Goal: Task Accomplishment & Management: Use online tool/utility

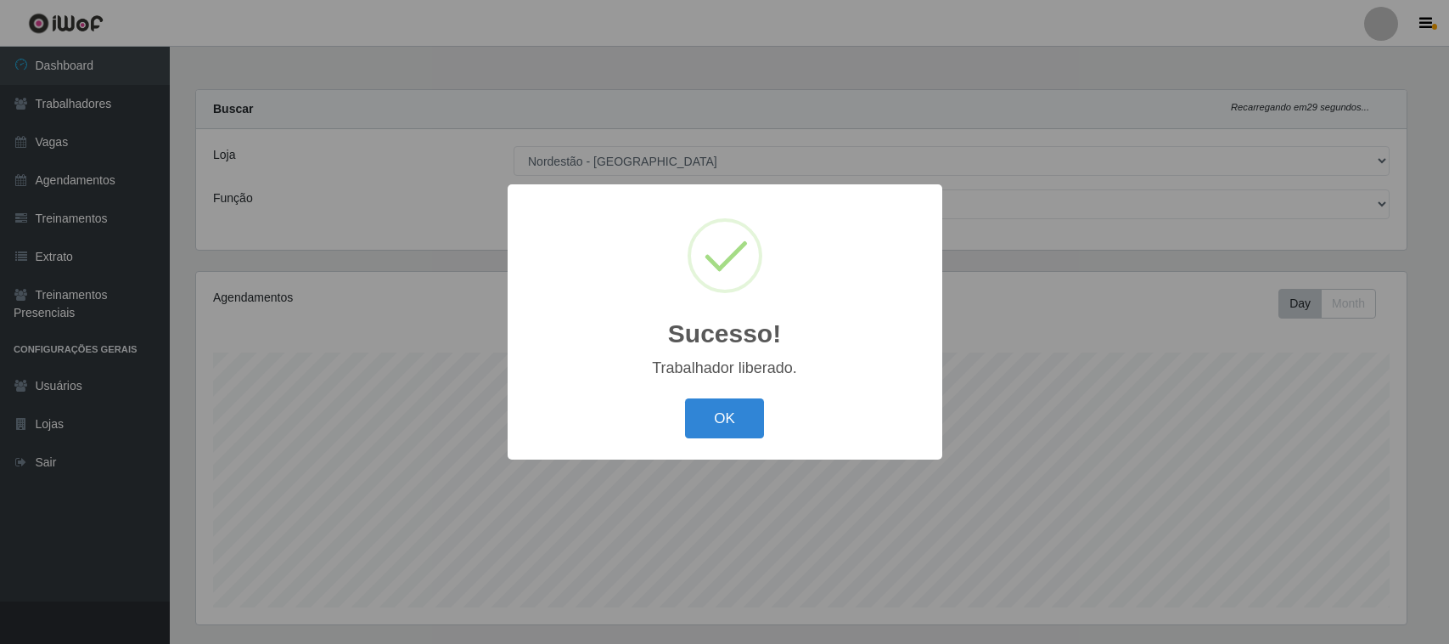
select select "420"
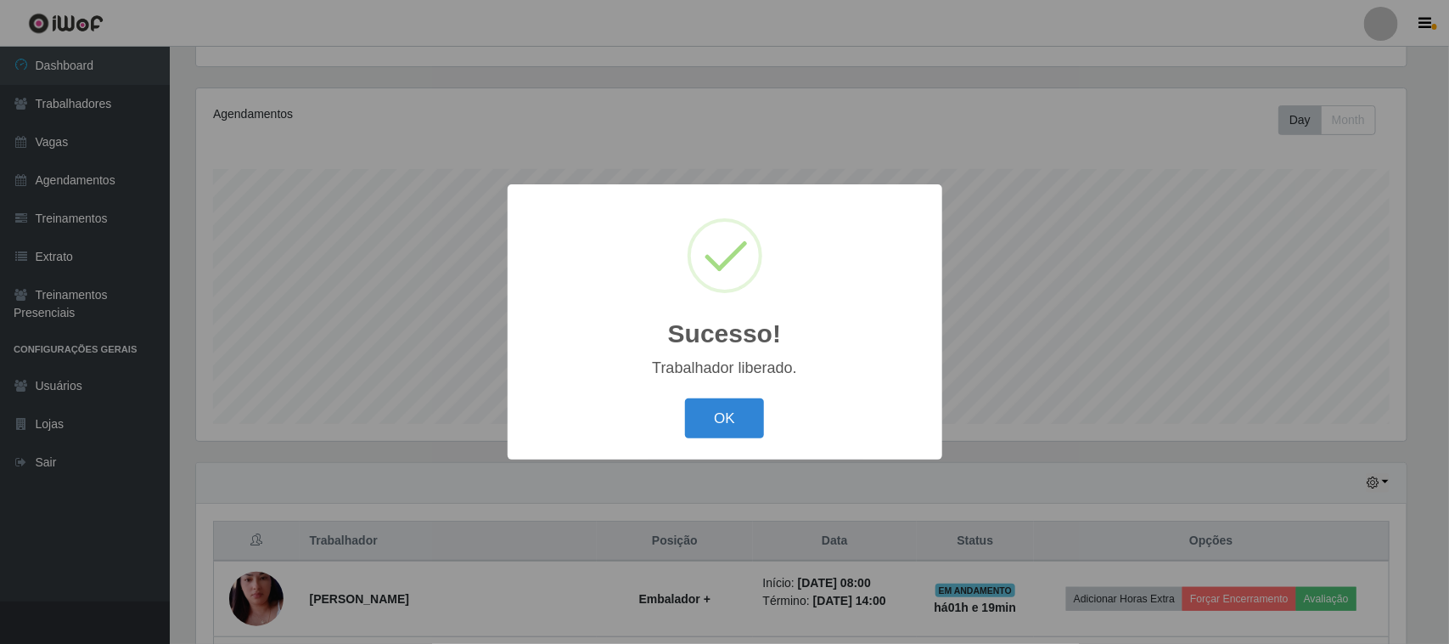
click at [724, 427] on button "OK" at bounding box center [724, 418] width 79 height 40
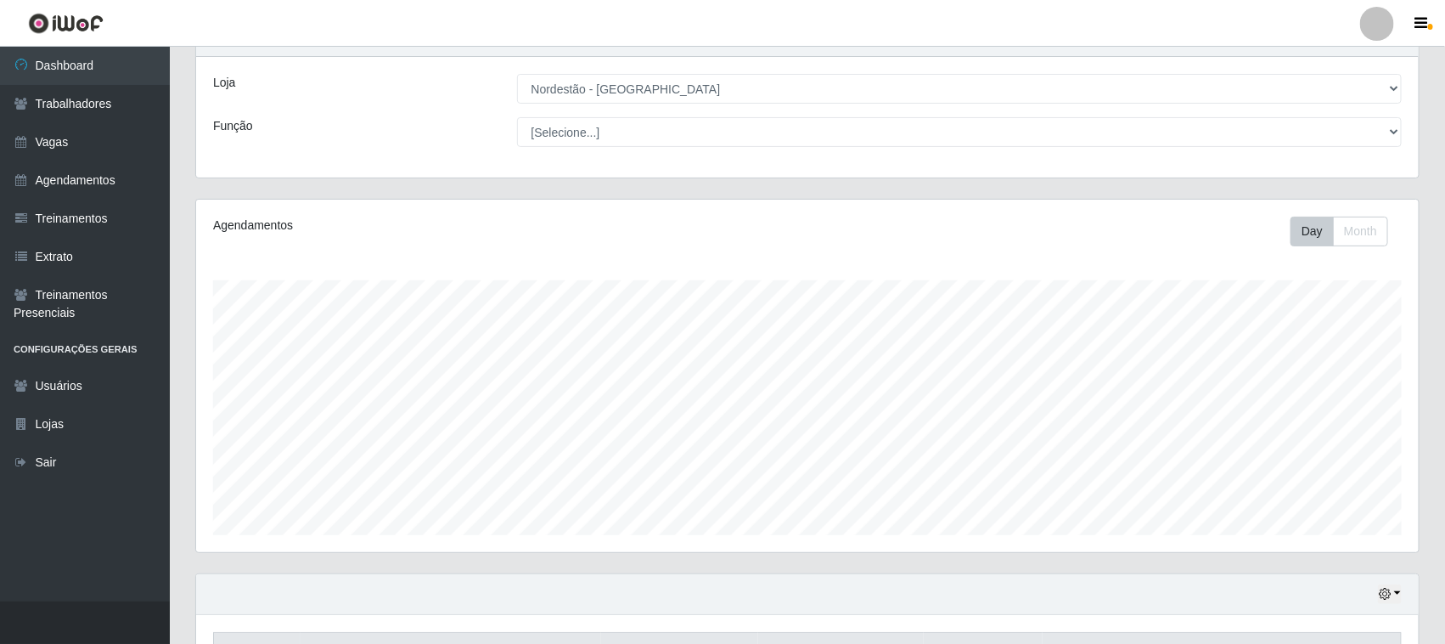
scroll to position [0, 0]
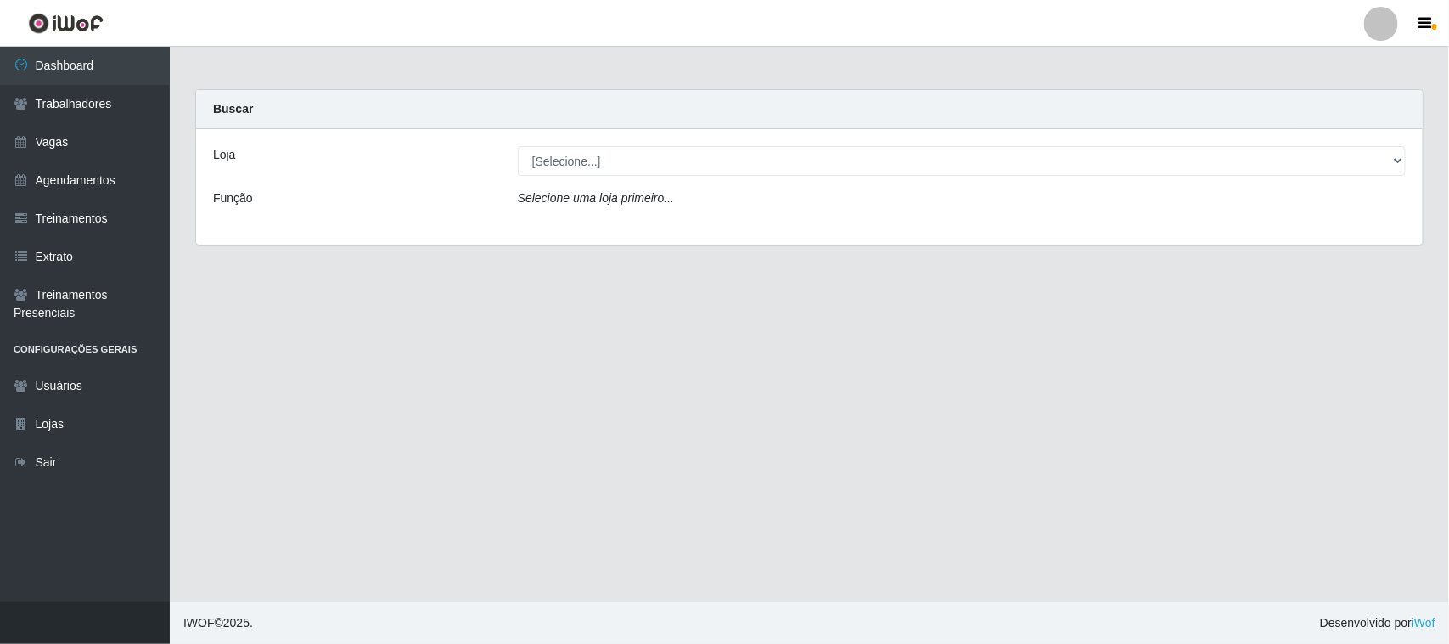
click at [573, 196] on icon "Selecione uma loja primeiro..." at bounding box center [596, 198] width 156 height 14
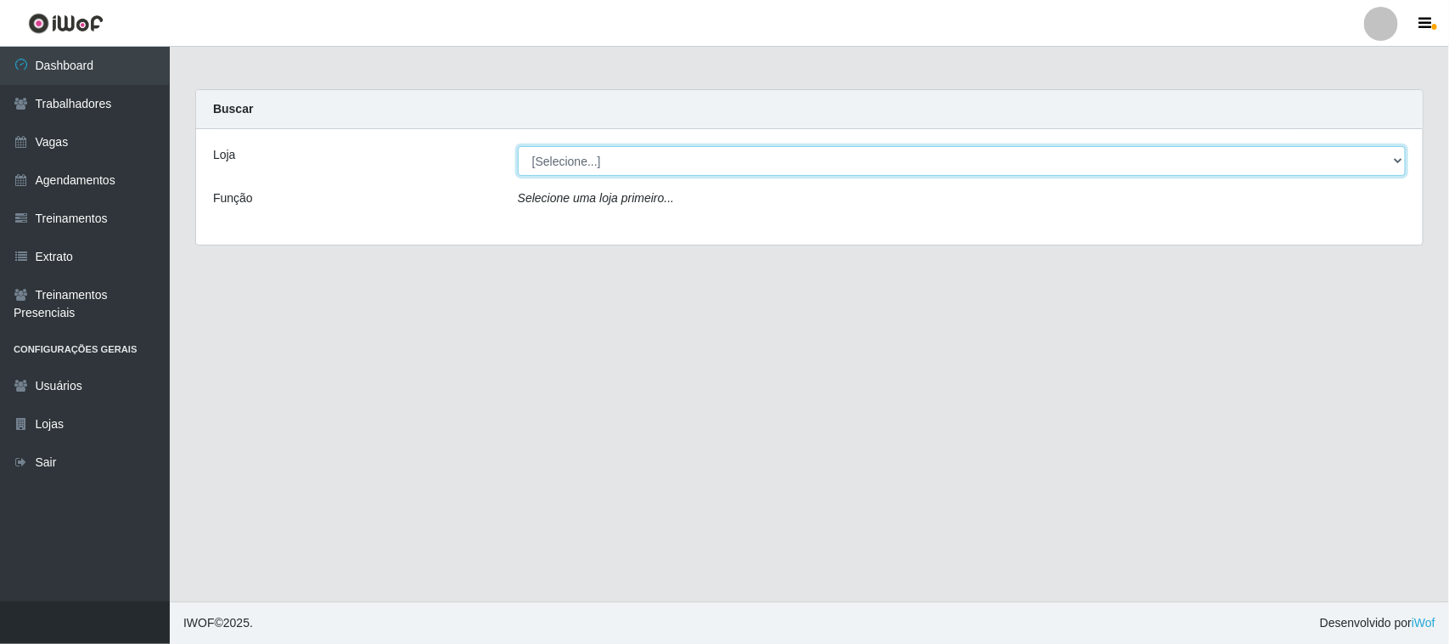
click at [577, 159] on select "[Selecione...] Nordestão - [GEOGRAPHIC_DATA]" at bounding box center [962, 161] width 888 height 30
select select "420"
click at [518, 146] on select "[Selecione...] Nordestão - [GEOGRAPHIC_DATA]" at bounding box center [962, 161] width 888 height 30
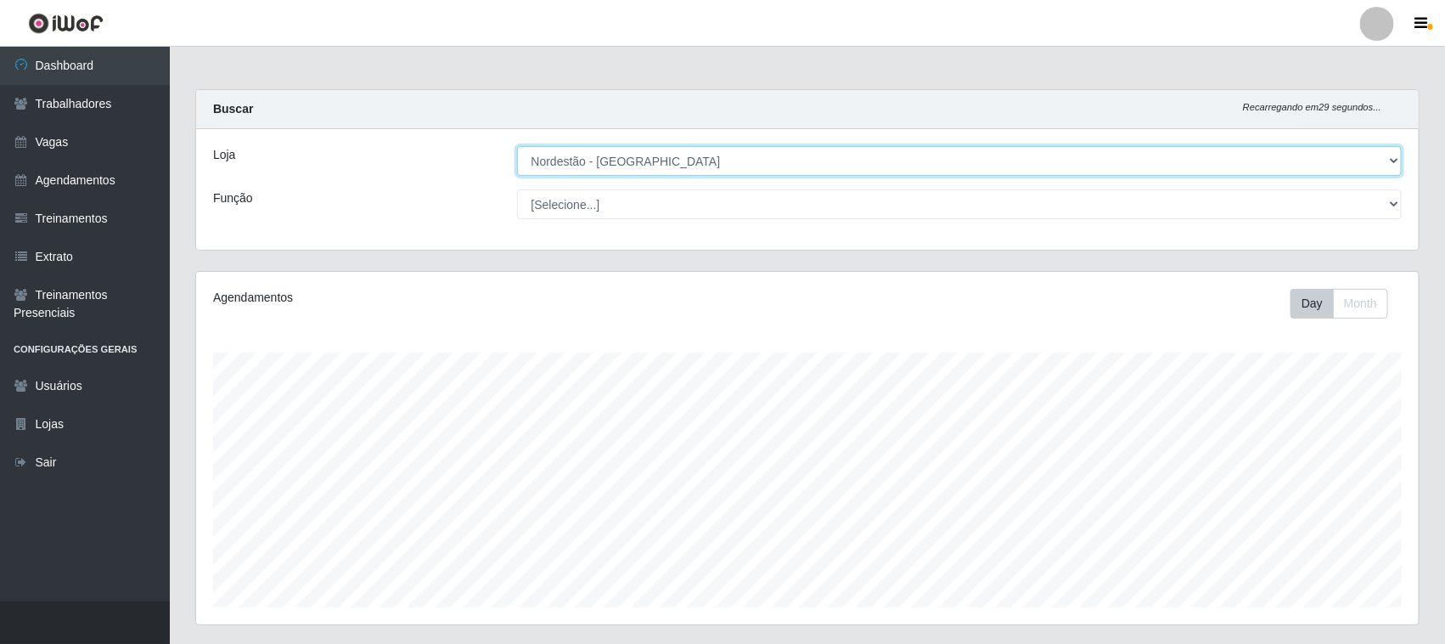
scroll to position [353, 1223]
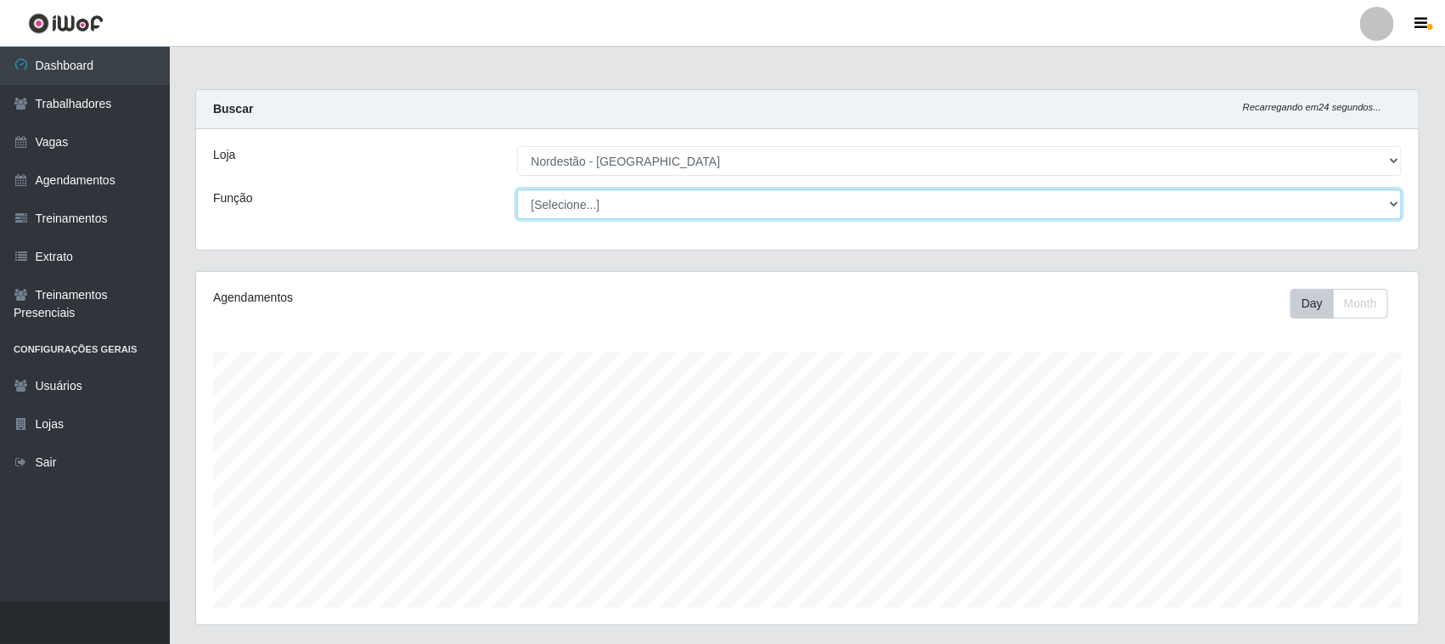
click at [600, 205] on select "[Selecione...] Balconista de Padaria Balconista de Padaria + Balconista de Pada…" at bounding box center [959, 204] width 885 height 30
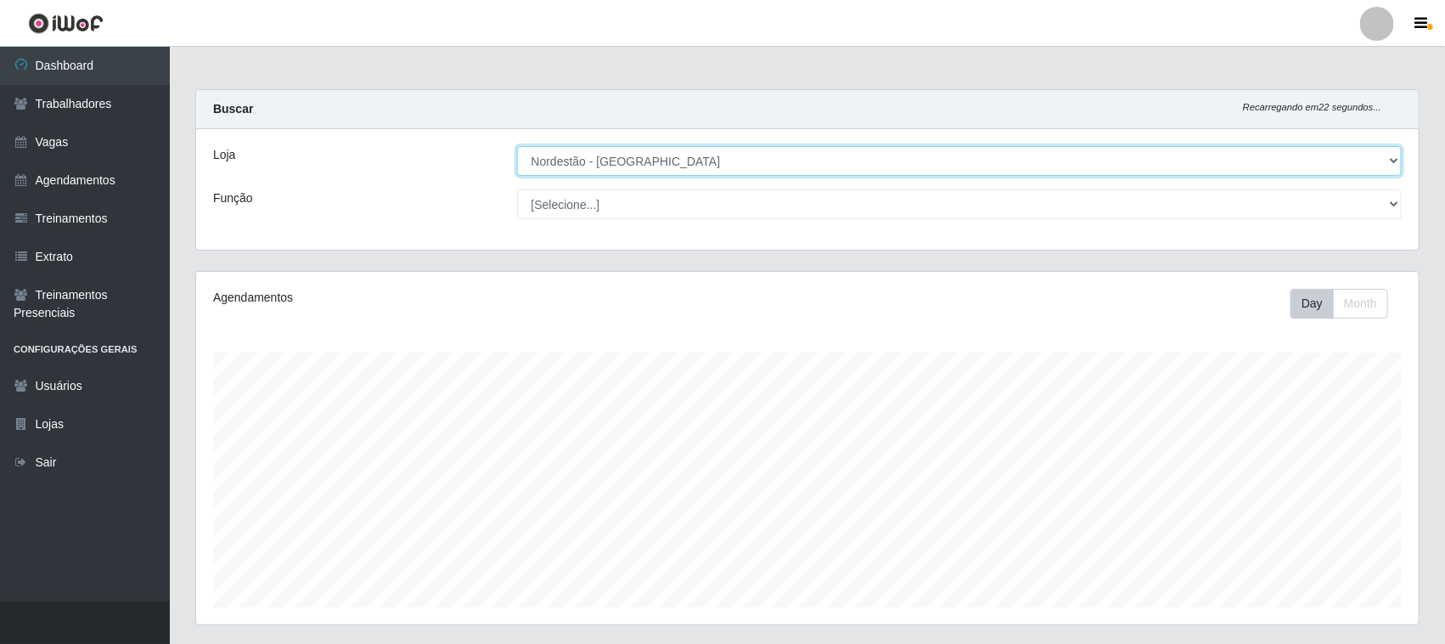
click at [611, 166] on select "[Selecione...] Nordestão - [GEOGRAPHIC_DATA]" at bounding box center [959, 161] width 885 height 30
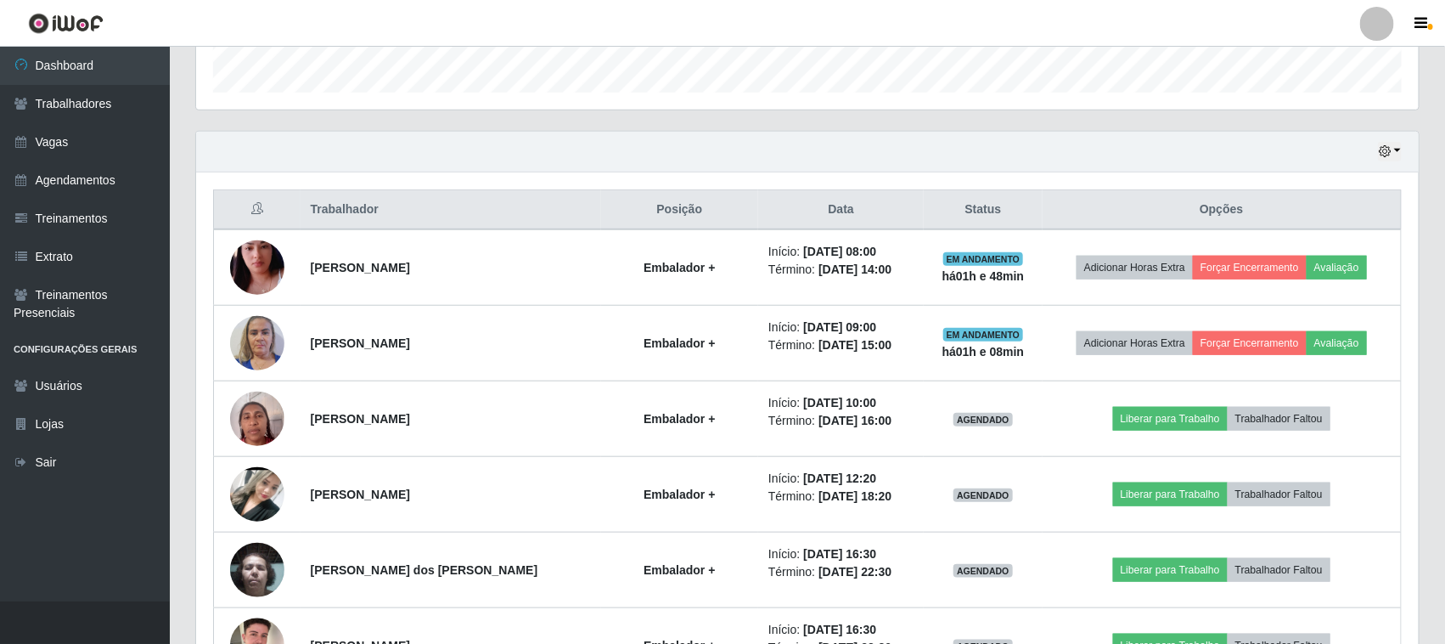
scroll to position [637, 0]
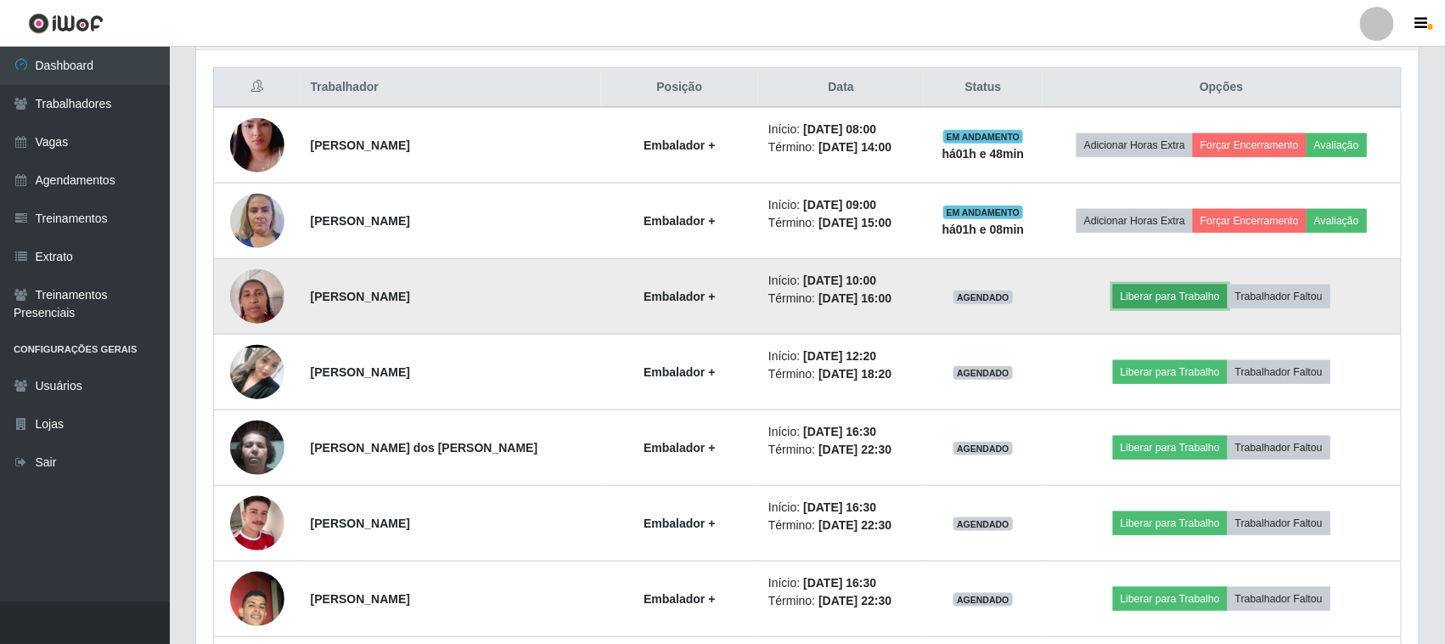
click at [1144, 301] on button "Liberar para Trabalho" at bounding box center [1170, 296] width 115 height 24
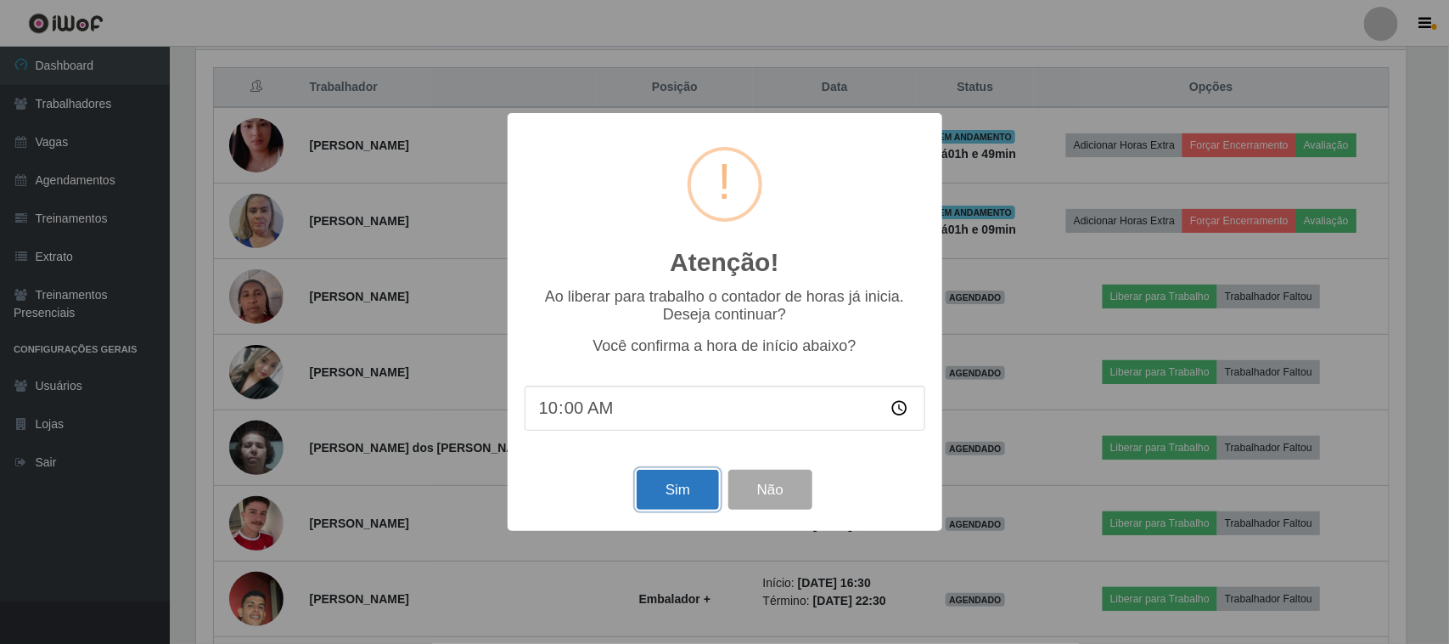
click at [672, 497] on button "Sim" at bounding box center [678, 489] width 82 height 40
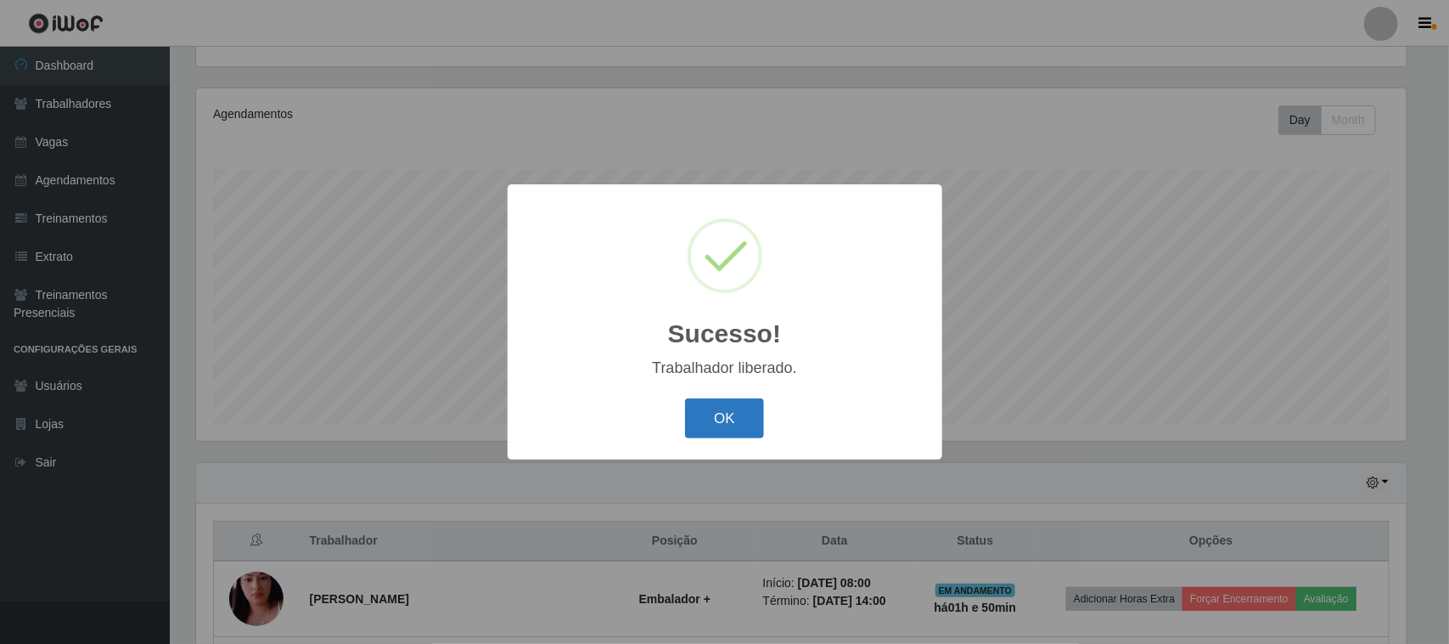
click at [716, 416] on button "OK" at bounding box center [724, 418] width 79 height 40
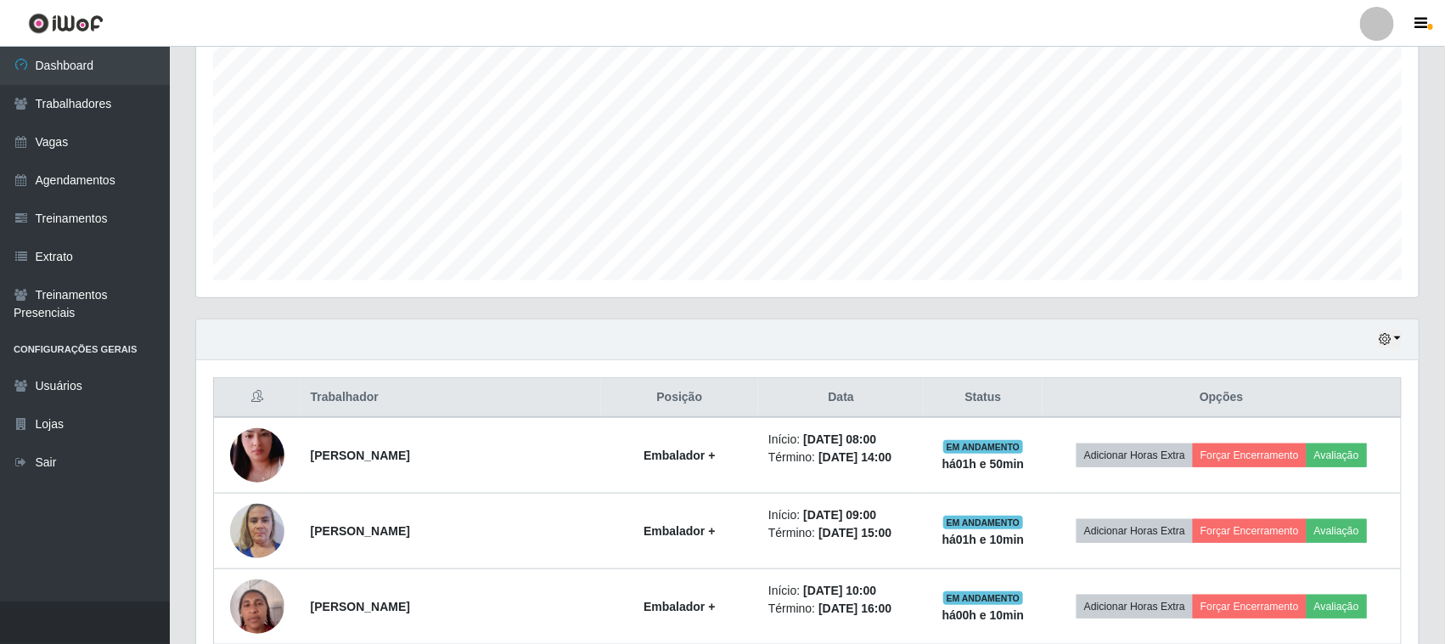
scroll to position [290, 0]
